Goal: Task Accomplishment & Management: Complete application form

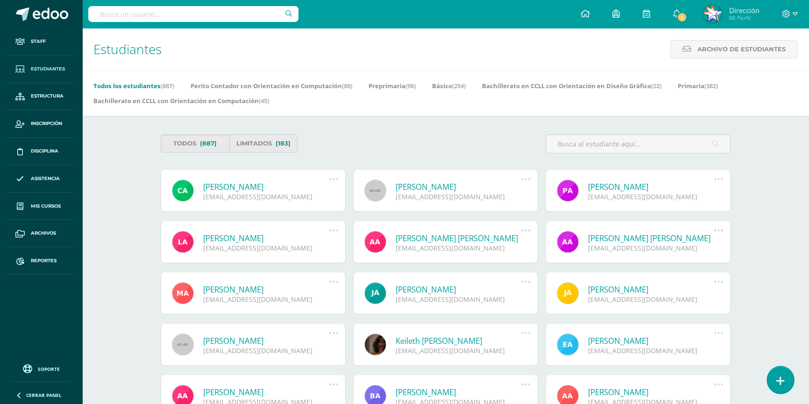
click at [778, 383] on icon at bounding box center [780, 381] width 8 height 11
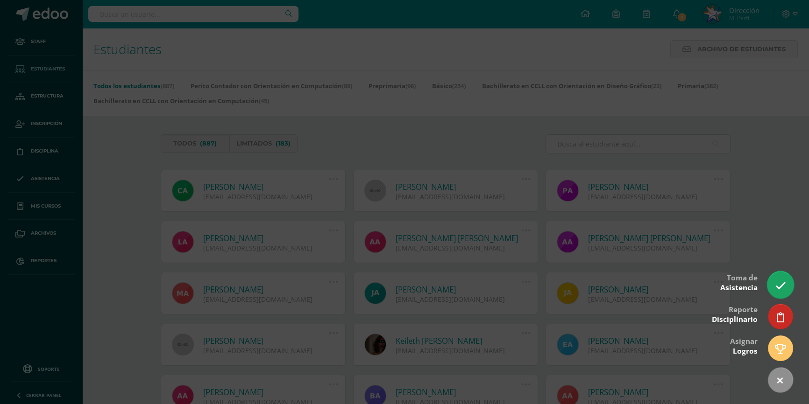
click at [780, 290] on icon at bounding box center [780, 286] width 11 height 11
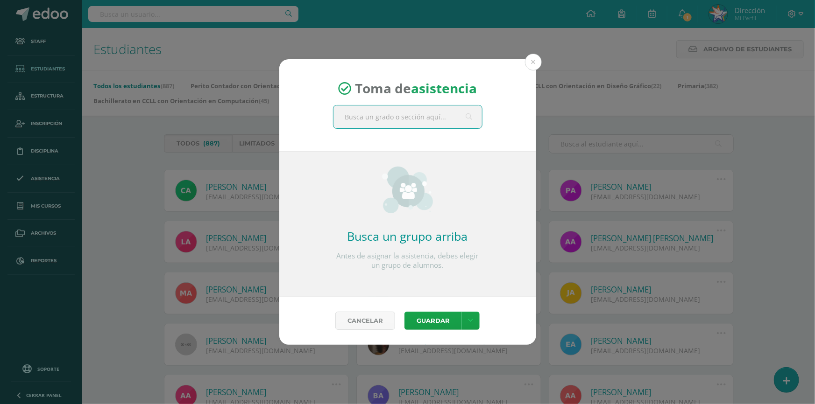
click at [421, 120] on input "text" at bounding box center [407, 117] width 148 height 23
type input "cuarto perito"
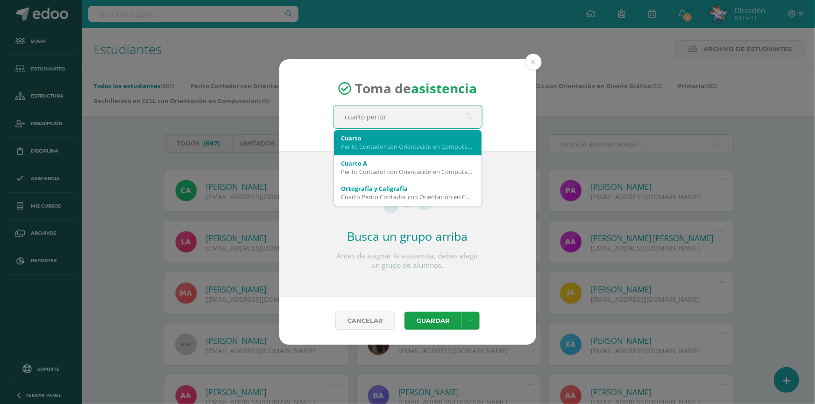
click at [429, 152] on div "Cuarto Perito Contador con Orientación en Computación" at bounding box center [407, 142] width 133 height 24
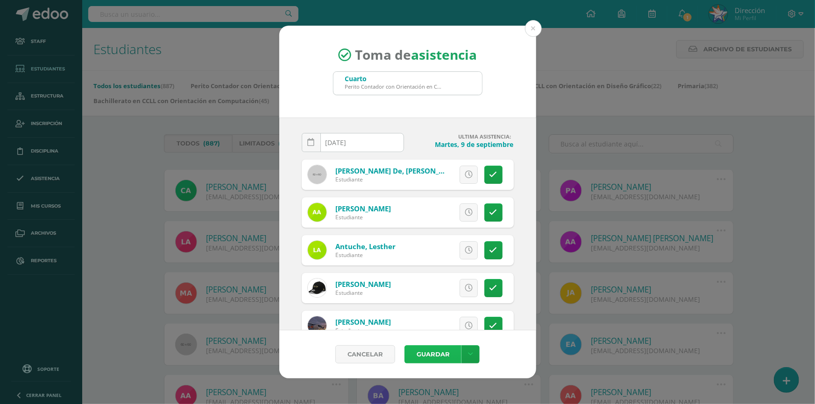
click at [441, 358] on button "Guardar" at bounding box center [432, 355] width 57 height 18
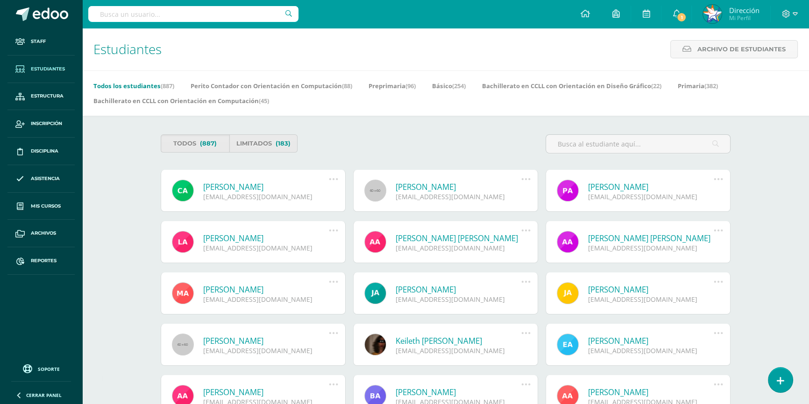
click at [462, 141] on div "Todos (887) Limitados (183)" at bounding box center [445, 147] width 577 height 27
click at [682, 17] on span "1" at bounding box center [681, 17] width 10 height 10
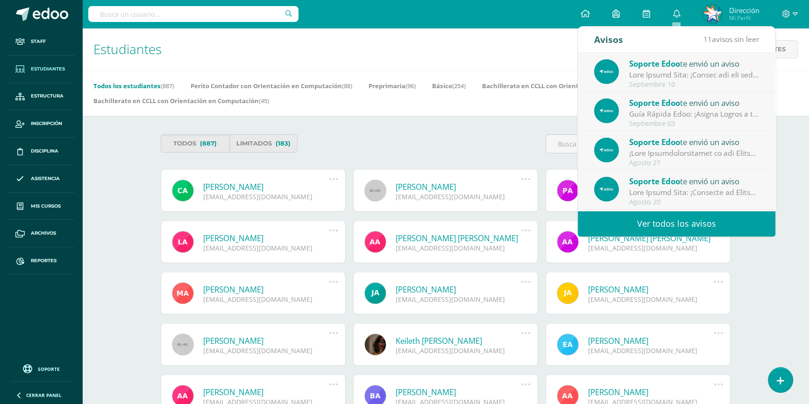
click at [673, 70] on div at bounding box center [694, 75] width 130 height 11
